Goal: Task Accomplishment & Management: Use online tool/utility

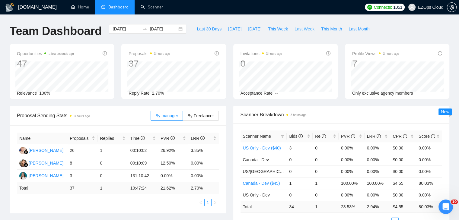
click at [298, 30] on span "Last Week" at bounding box center [304, 29] width 20 height 7
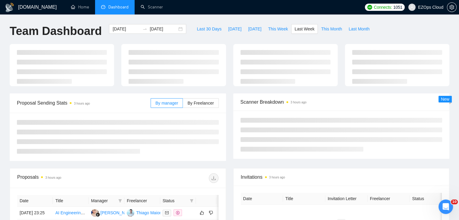
type input "[DATE]"
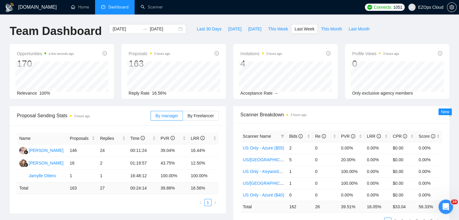
scroll to position [30, 0]
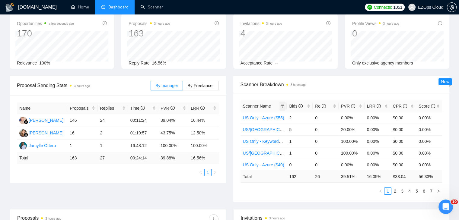
click at [280, 103] on span at bounding box center [282, 106] width 6 height 9
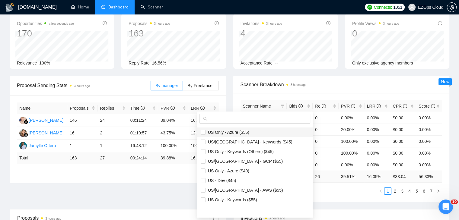
click at [262, 131] on span "US Only - Azure ($55)" at bounding box center [255, 132] width 108 height 7
checkbox input "true"
click at [258, 143] on span "US/[GEOGRAPHIC_DATA] - Keywords ($45)" at bounding box center [248, 142] width 87 height 5
checkbox input "true"
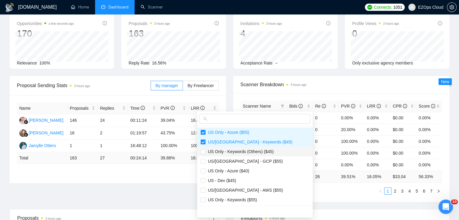
click at [259, 150] on span "US Only - Keywords (Others) ($45)" at bounding box center [239, 151] width 68 height 5
checkbox input "true"
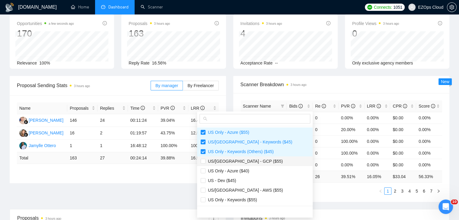
click at [248, 160] on span "US/[GEOGRAPHIC_DATA] - GCP ($55)" at bounding box center [243, 161] width 77 height 5
checkbox input "true"
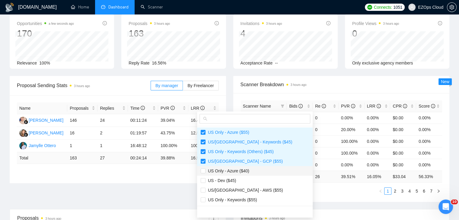
click at [249, 170] on span "US Only - Azure ($40)" at bounding box center [255, 171] width 108 height 7
checkbox input "true"
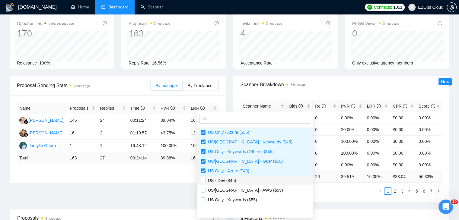
click at [248, 179] on span "US - Dev ($45)" at bounding box center [255, 180] width 108 height 7
checkbox input "true"
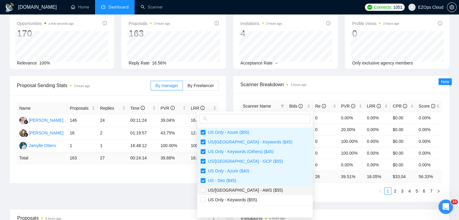
click at [250, 188] on span "US/[GEOGRAPHIC_DATA] - AWS ($55)" at bounding box center [244, 190] width 78 height 5
checkbox input "true"
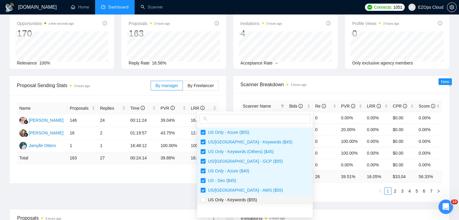
click at [253, 203] on span "US Only - Keywords ($55)" at bounding box center [255, 200] width 108 height 7
checkbox input "true"
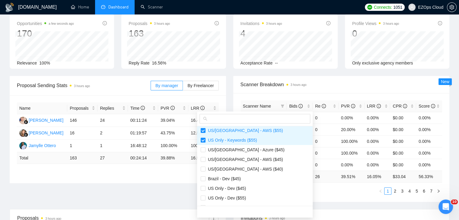
scroll to position [60, 0]
click at [246, 151] on span "US/[GEOGRAPHIC_DATA] - Azure ($45)" at bounding box center [244, 149] width 79 height 5
checkbox input "true"
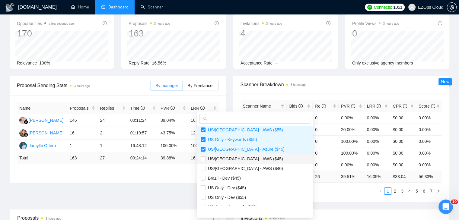
click at [249, 157] on span "US/[GEOGRAPHIC_DATA] - AWS ($45)" at bounding box center [244, 159] width 78 height 5
checkbox input "true"
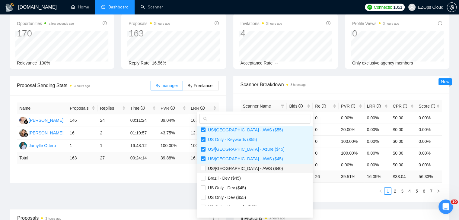
click at [249, 166] on span "US/[GEOGRAPHIC_DATA] - AWS ($40)" at bounding box center [244, 168] width 78 height 5
checkbox input "true"
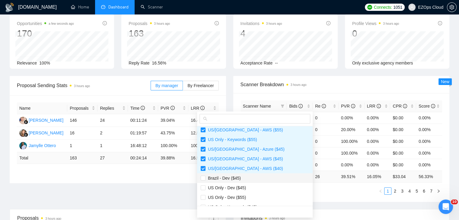
click at [248, 176] on span "Brazil - Dev ($45)" at bounding box center [255, 178] width 108 height 7
checkbox input "true"
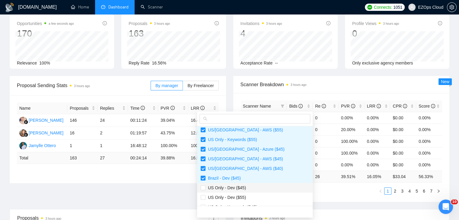
click at [247, 185] on span "US Only - Dev ($45)" at bounding box center [255, 188] width 108 height 7
checkbox input "true"
click at [250, 194] on span "US Only - Dev ($55)" at bounding box center [255, 197] width 108 height 7
checkbox input "true"
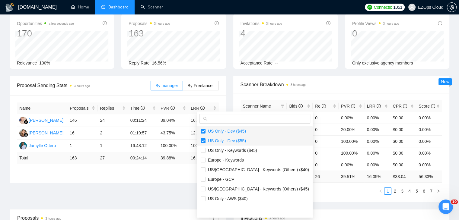
scroll to position [121, 0]
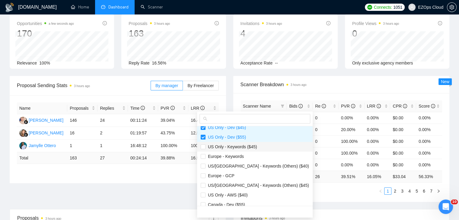
click at [242, 146] on span "US Only - Keywords ($45)" at bounding box center [231, 146] width 52 height 5
checkbox input "true"
click at [243, 156] on span "Europe - Keywords" at bounding box center [255, 156] width 108 height 7
checkbox input "true"
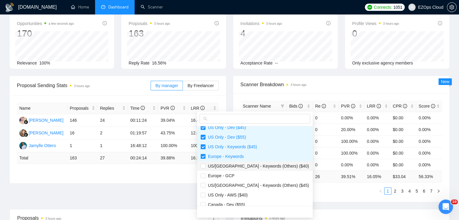
click at [247, 166] on span "US/[GEOGRAPHIC_DATA] - Keywords (Others) ($40)" at bounding box center [256, 166] width 103 height 5
checkbox input "true"
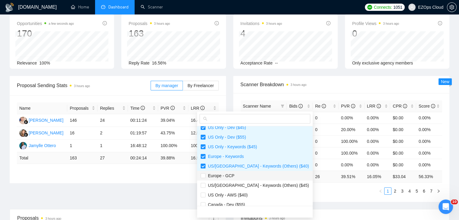
click at [246, 175] on span "Europe - GCP" at bounding box center [255, 176] width 108 height 7
checkbox input "true"
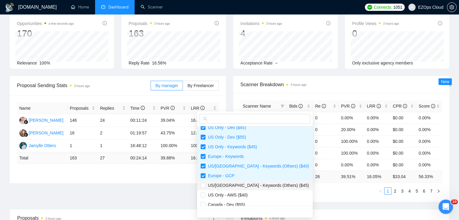
click at [250, 186] on span "US/[GEOGRAPHIC_DATA] - Keywords (Others) ($45)" at bounding box center [256, 185] width 103 height 5
checkbox input "true"
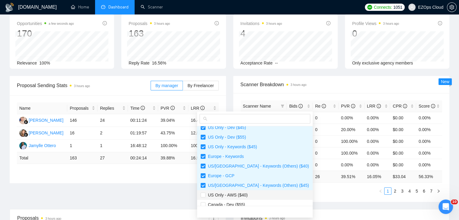
click at [250, 195] on span "US Only - AWS ($40)" at bounding box center [255, 195] width 108 height 7
checkbox input "true"
click at [252, 202] on span "Canada - Dev ($55)" at bounding box center [255, 204] width 108 height 7
checkbox input "true"
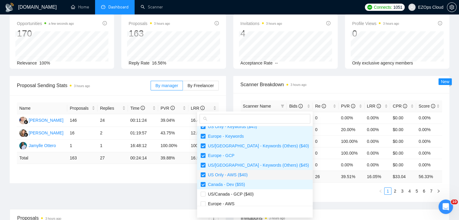
scroll to position [151, 0]
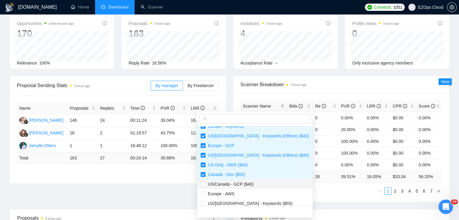
click at [246, 188] on li "US/Canada - GCP ($40)" at bounding box center [255, 184] width 116 height 10
checkbox input "true"
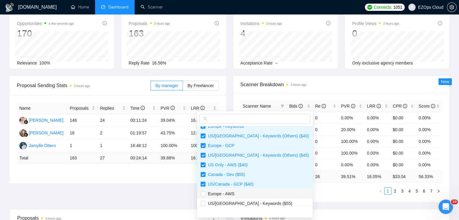
click at [249, 193] on span "Europe - AWS" at bounding box center [255, 194] width 108 height 7
checkbox input "true"
click at [258, 202] on span "US/[GEOGRAPHIC_DATA] - Keywords ($55)" at bounding box center [248, 203] width 87 height 5
checkbox input "true"
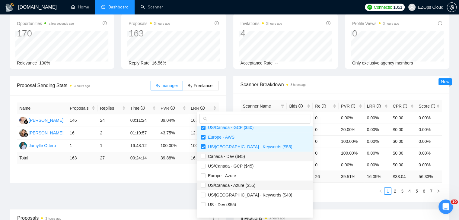
scroll to position [211, 0]
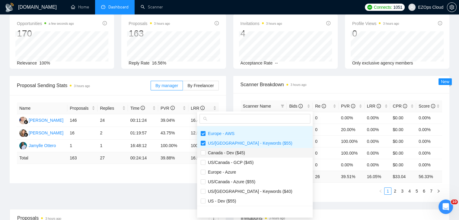
click at [237, 155] on span "Canada - Dev ($45)" at bounding box center [255, 153] width 108 height 7
checkbox input "true"
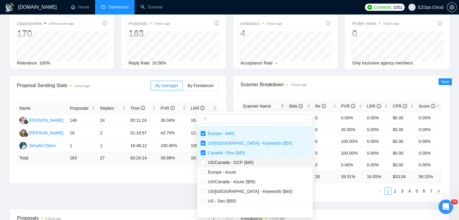
click at [242, 161] on span "US/Canada - GCP ($45)" at bounding box center [229, 162] width 48 height 5
checkbox input "true"
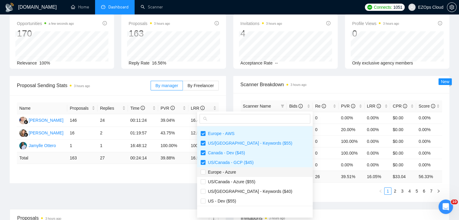
click at [242, 170] on span "Europe - Azure" at bounding box center [255, 172] width 108 height 7
checkbox input "true"
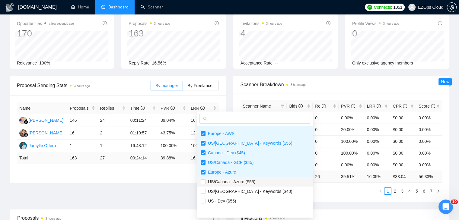
click at [246, 181] on span "US/Canada - Azure ($55)" at bounding box center [230, 181] width 50 height 5
checkbox input "true"
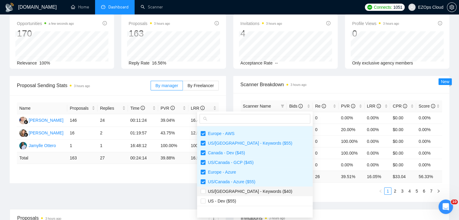
click at [253, 191] on span "US/[GEOGRAPHIC_DATA] - Keywords ($40)" at bounding box center [248, 191] width 87 height 5
checkbox input "true"
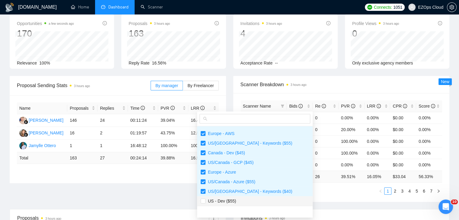
click at [252, 197] on li "US - Dev ($55)" at bounding box center [255, 201] width 116 height 10
checkbox input "true"
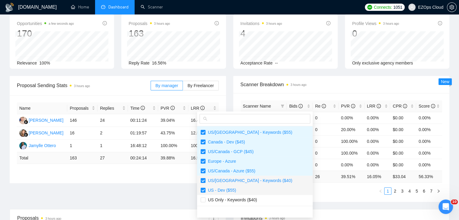
scroll to position [232, 0]
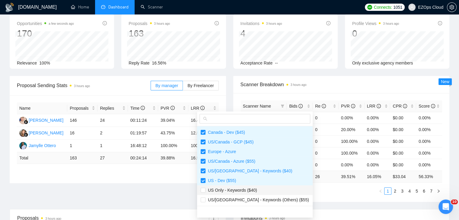
click at [255, 191] on span "US Only - Keywords ($40)" at bounding box center [231, 190] width 52 height 5
checkbox input "true"
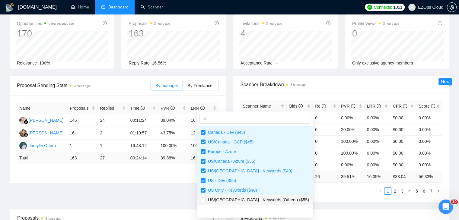
click at [258, 198] on span "US/[GEOGRAPHIC_DATA] - Keywords (Others) ($55)" at bounding box center [256, 200] width 103 height 5
checkbox input "true"
click at [310, 195] on div "Scanner Name Bids Re PVR LRR CPR Score US Only - Azure ($55) 2 0 0.00% 0.00% $0…" at bounding box center [341, 147] width 216 height 109
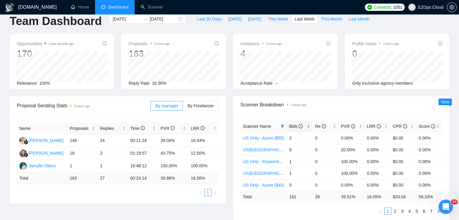
scroll to position [0, 0]
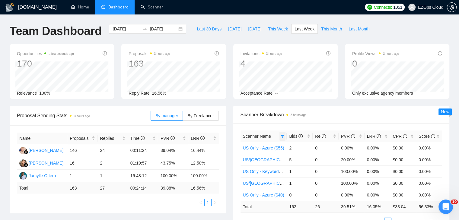
click at [284, 133] on span at bounding box center [282, 136] width 6 height 9
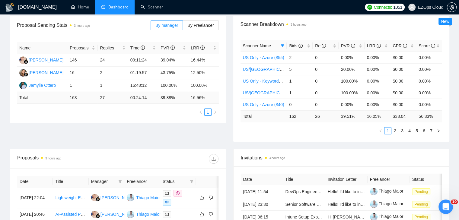
click at [334, 140] on div "Scanner Name Bids Re PVR LRR CPR Score US Only - Azure ($55) 2 0 0.00% 0.00% $0…" at bounding box center [341, 87] width 216 height 109
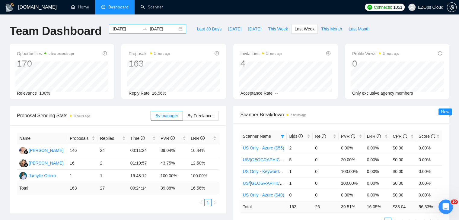
click at [176, 31] on div "[DATE] [DATE]" at bounding box center [147, 29] width 77 height 10
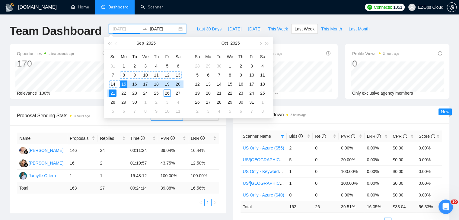
type input "[DATE]"
click at [122, 76] on div "8" at bounding box center [123, 74] width 7 height 7
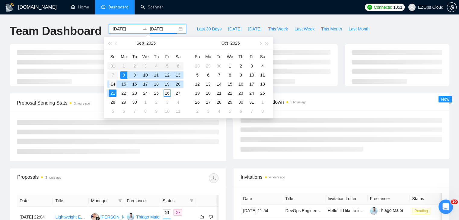
type input "[DATE]"
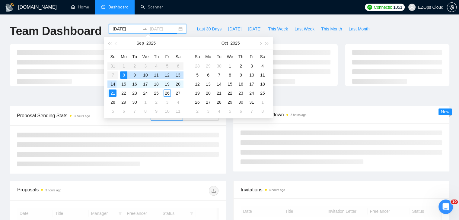
click at [113, 85] on div "14" at bounding box center [112, 84] width 7 height 7
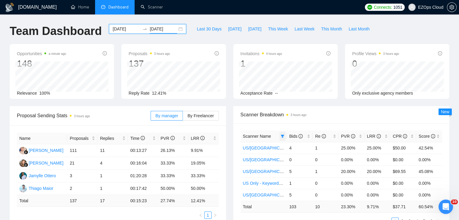
click at [283, 138] on span at bounding box center [282, 136] width 6 height 9
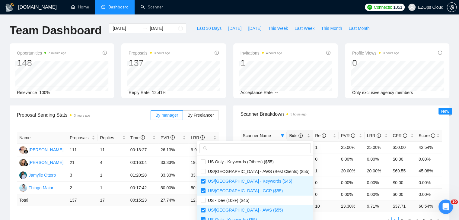
scroll to position [30, 0]
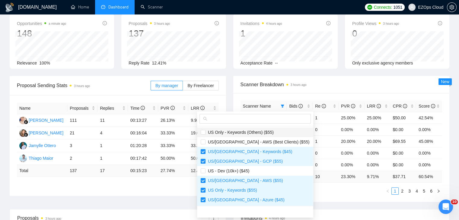
click at [247, 136] on li "US Only - Keywords (Others) ($55)" at bounding box center [255, 133] width 116 height 10
checkbox input "true"
click at [255, 141] on span "US/[GEOGRAPHIC_DATA] - AWS (Best Clients) ($55)" at bounding box center [257, 142] width 104 height 5
checkbox input "true"
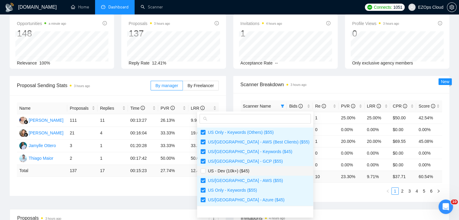
click at [253, 169] on span "US - Dev (10k+) ($45)" at bounding box center [255, 171] width 109 height 7
checkbox input "true"
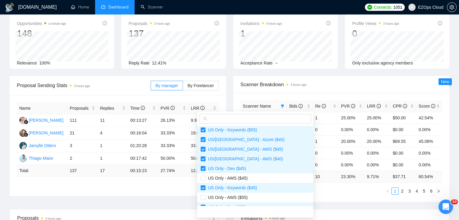
scroll to position [90, 0]
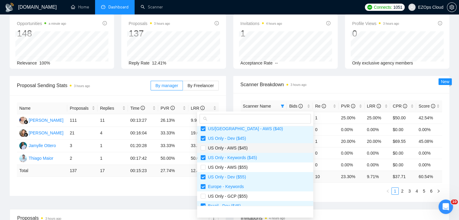
click at [238, 151] on span "US Only - AWS ($45)" at bounding box center [255, 148] width 109 height 7
checkbox input "true"
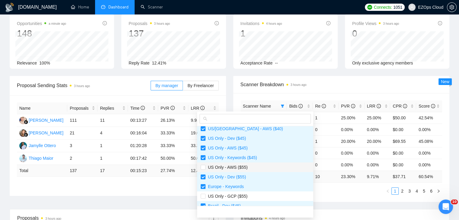
click at [246, 168] on span "US Only - AWS ($55)" at bounding box center [255, 167] width 109 height 7
checkbox input "true"
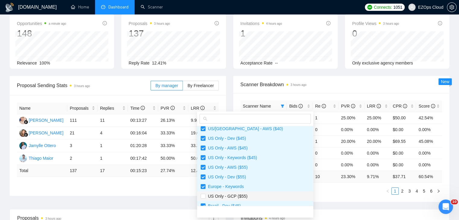
click at [249, 195] on span "US Only - GCP ($55)" at bounding box center [255, 196] width 109 height 7
checkbox input "true"
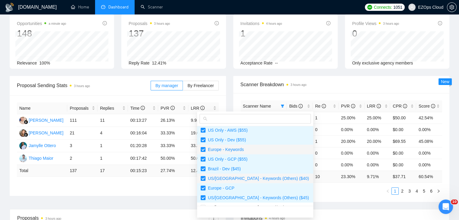
scroll to position [151, 0]
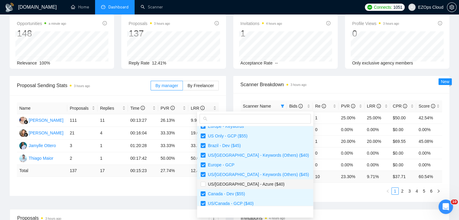
click at [249, 184] on span "US/[GEOGRAPHIC_DATA] - Azure ($40)" at bounding box center [244, 184] width 79 height 5
checkbox input "true"
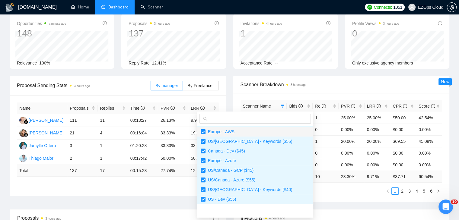
scroll to position [251, 0]
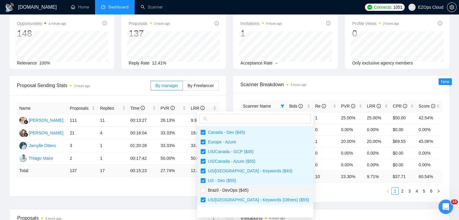
click at [250, 189] on span "Brazil - DevOps ($45)" at bounding box center [255, 190] width 109 height 7
checkbox input "true"
click at [313, 191] on ul "1 2 3 4 5 6" at bounding box center [341, 191] width 202 height 7
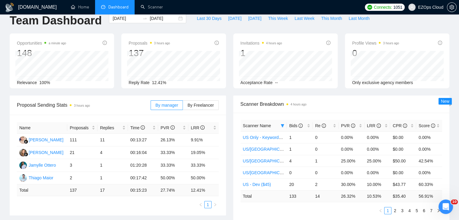
scroll to position [0, 0]
